Goal: Navigation & Orientation: Find specific page/section

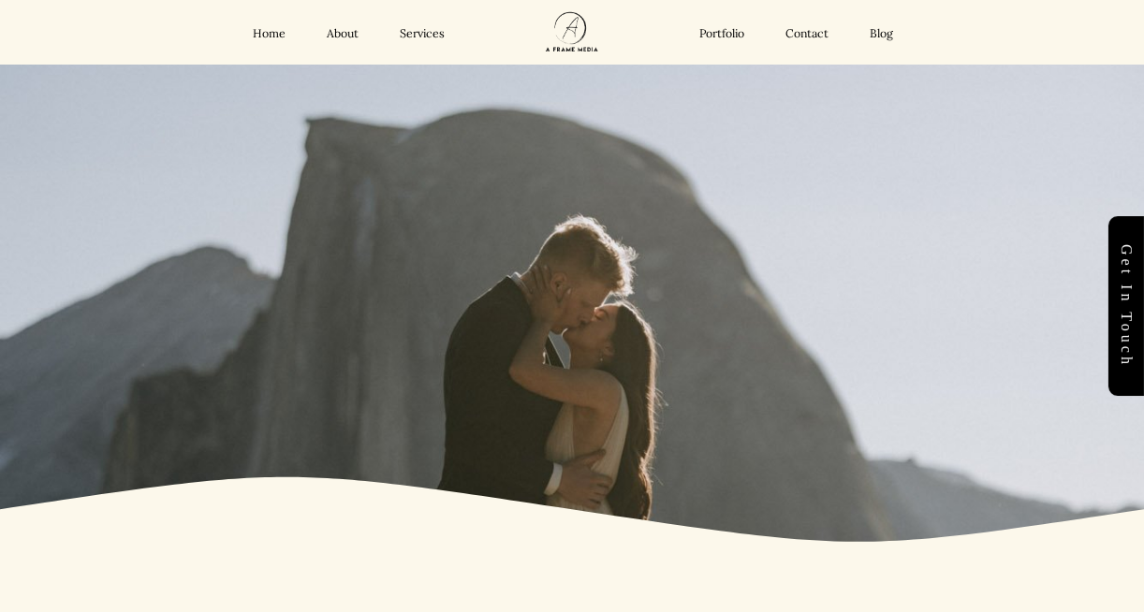
click at [714, 36] on link "Portfolio" at bounding box center [721, 33] width 45 height 15
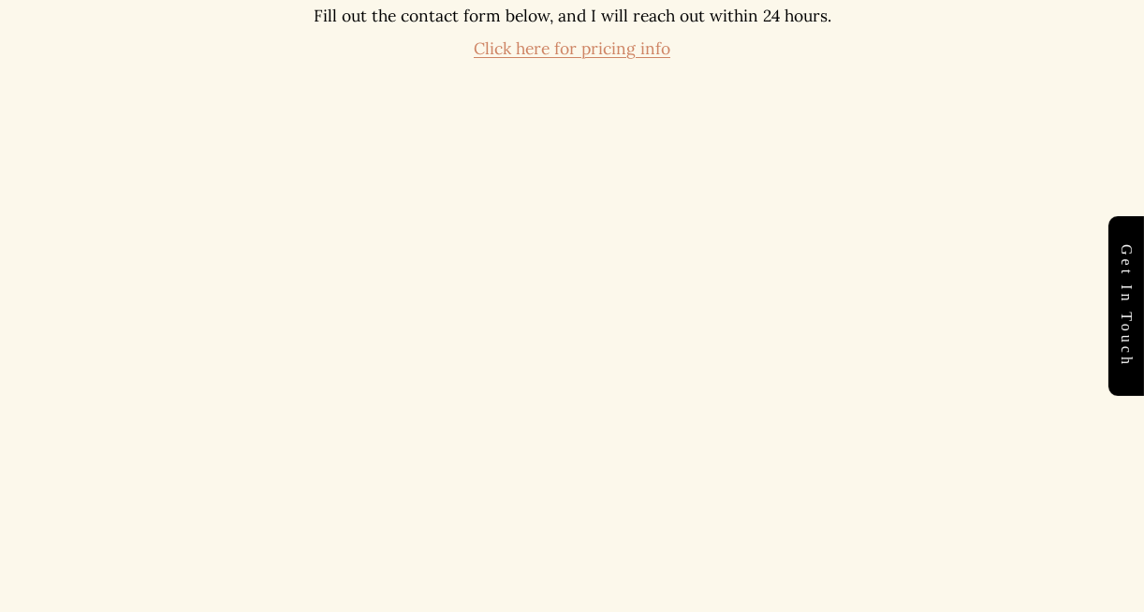
scroll to position [7468, 0]
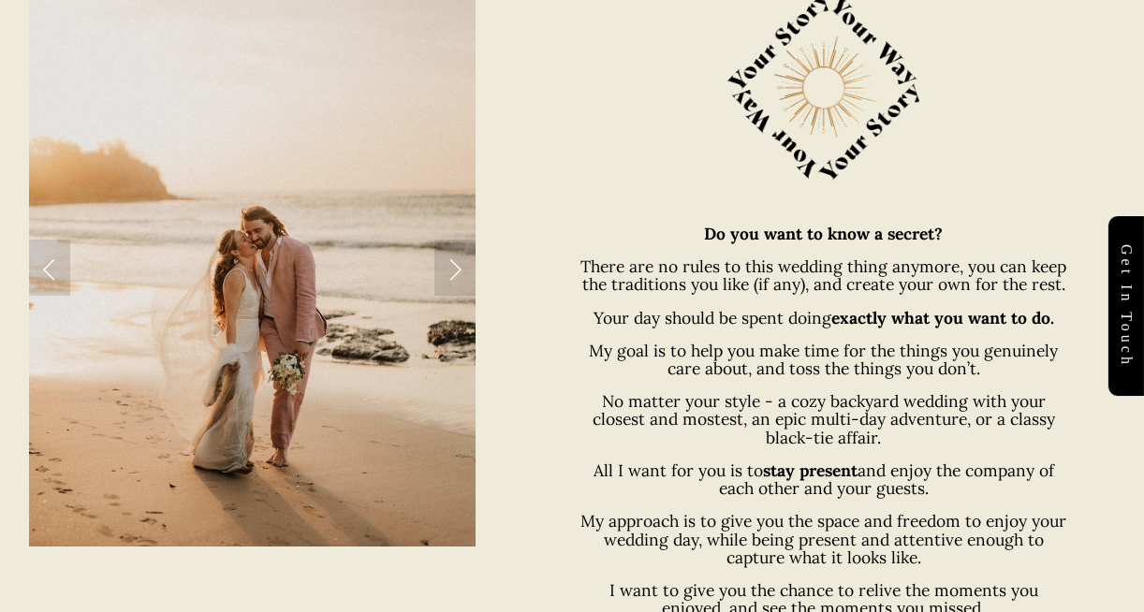
scroll to position [759, 0]
click at [460, 270] on link "Next Slide" at bounding box center [454, 267] width 41 height 56
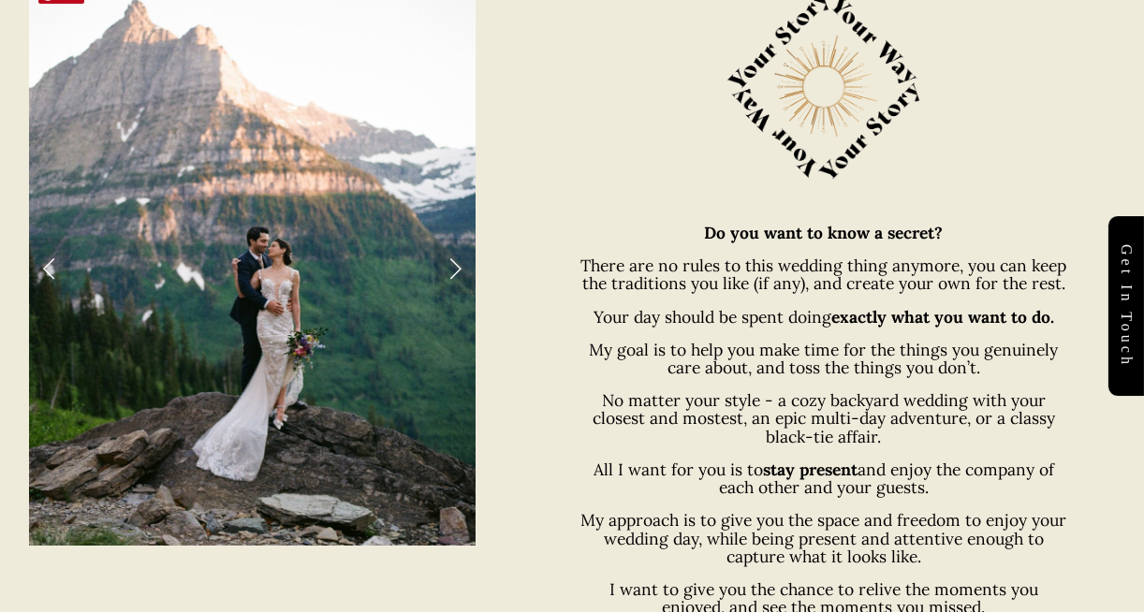
click at [460, 270] on link "Next Slide" at bounding box center [454, 267] width 41 height 56
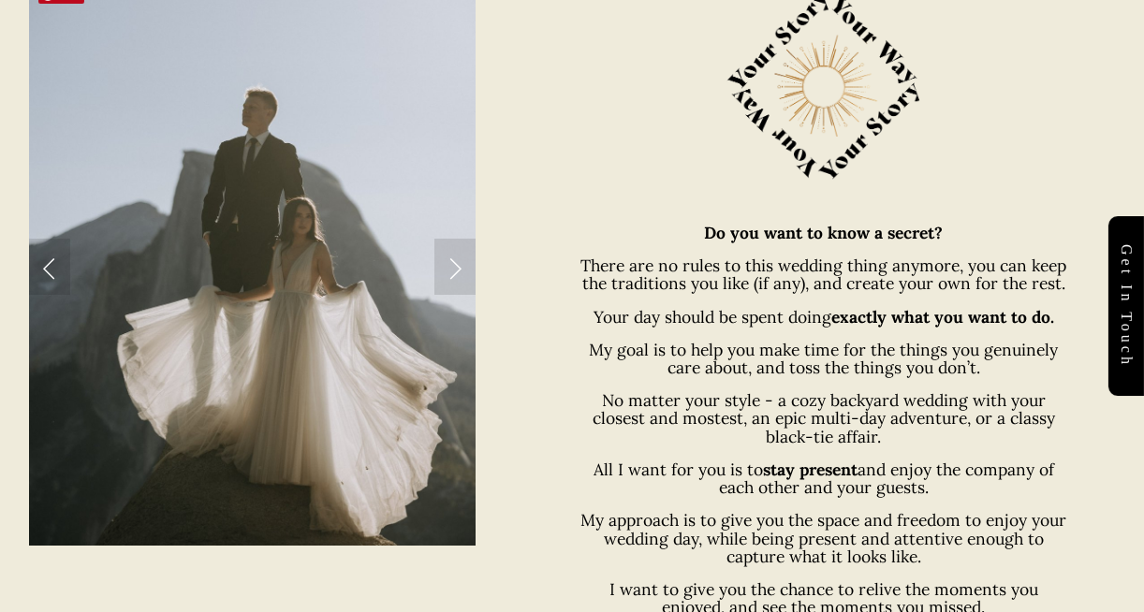
click at [460, 270] on link "Next Slide" at bounding box center [454, 267] width 41 height 56
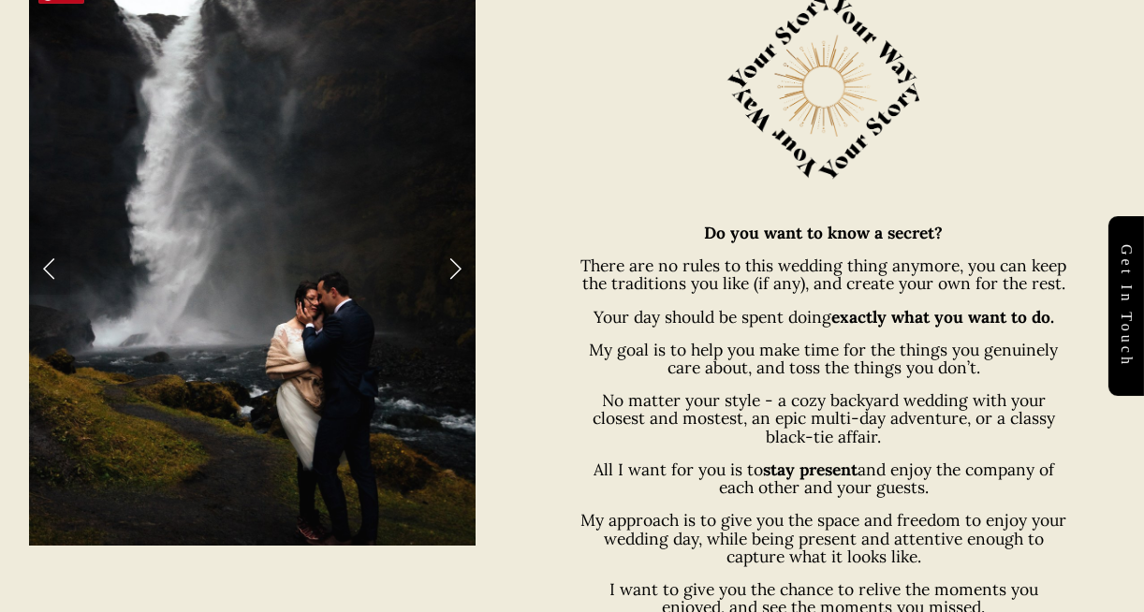
click at [460, 270] on link "Next Slide" at bounding box center [454, 267] width 41 height 56
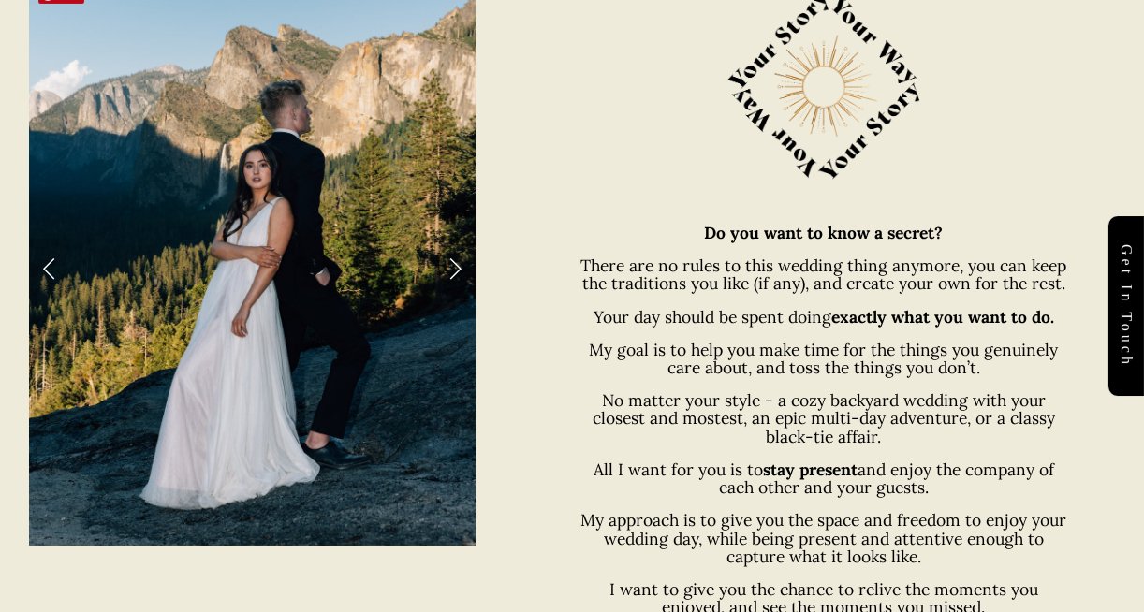
click at [460, 270] on link "Next Slide" at bounding box center [454, 267] width 41 height 56
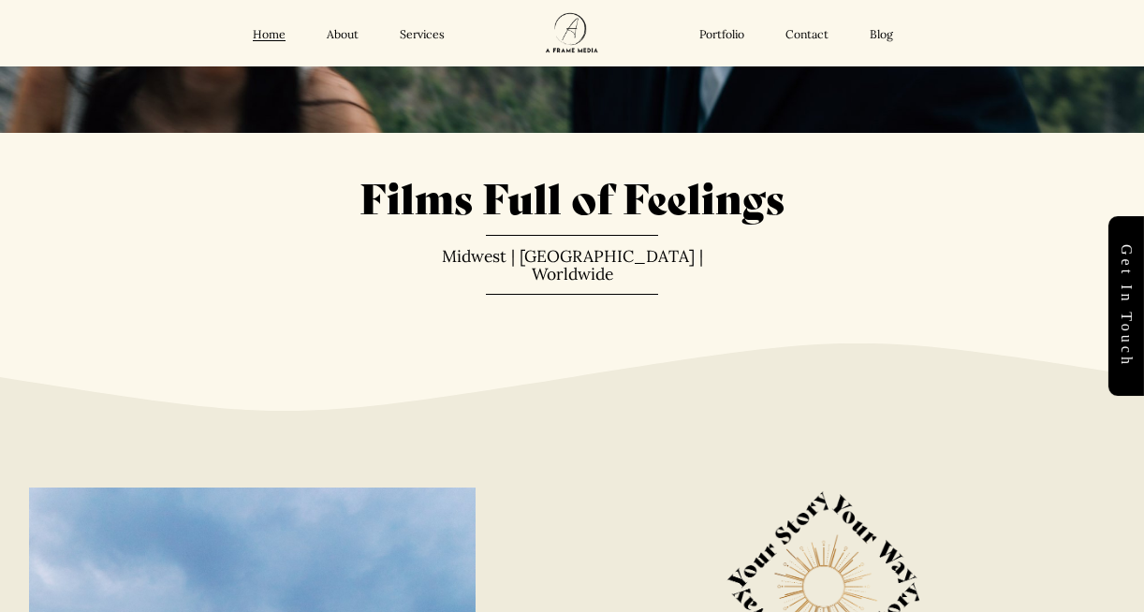
scroll to position [62, 0]
